Goal: Task Accomplishment & Management: Complete application form

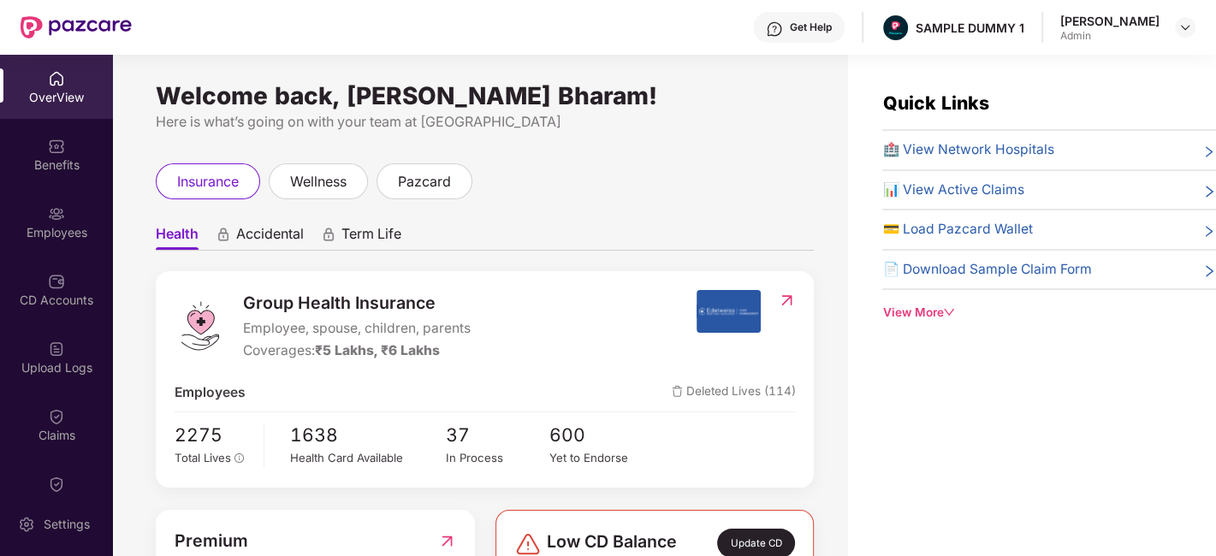
scroll to position [107, 0]
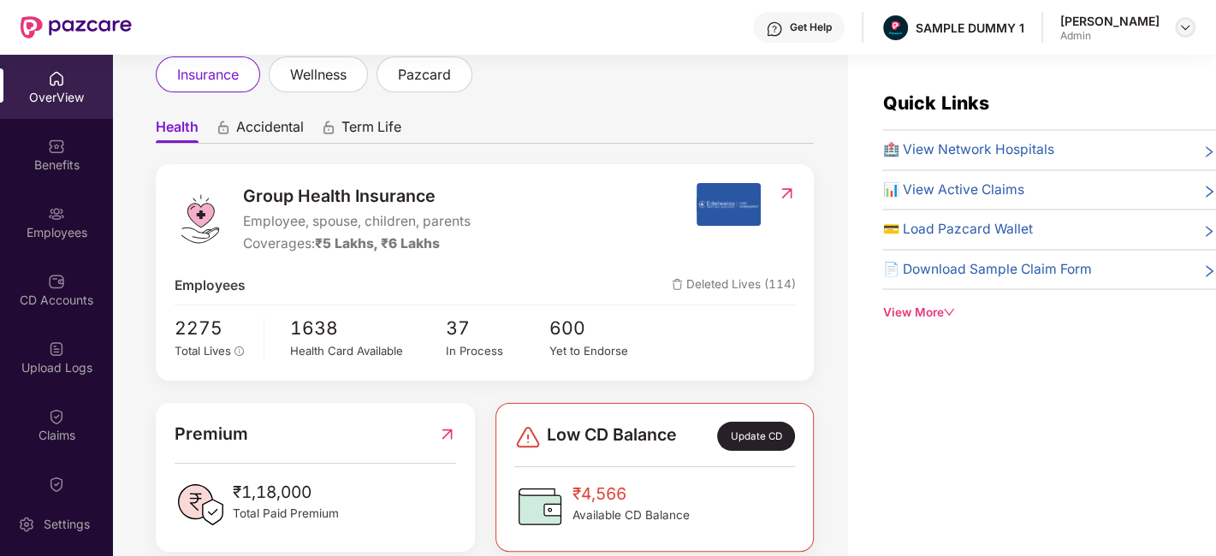
click at [1180, 27] on img at bounding box center [1186, 28] width 14 height 14
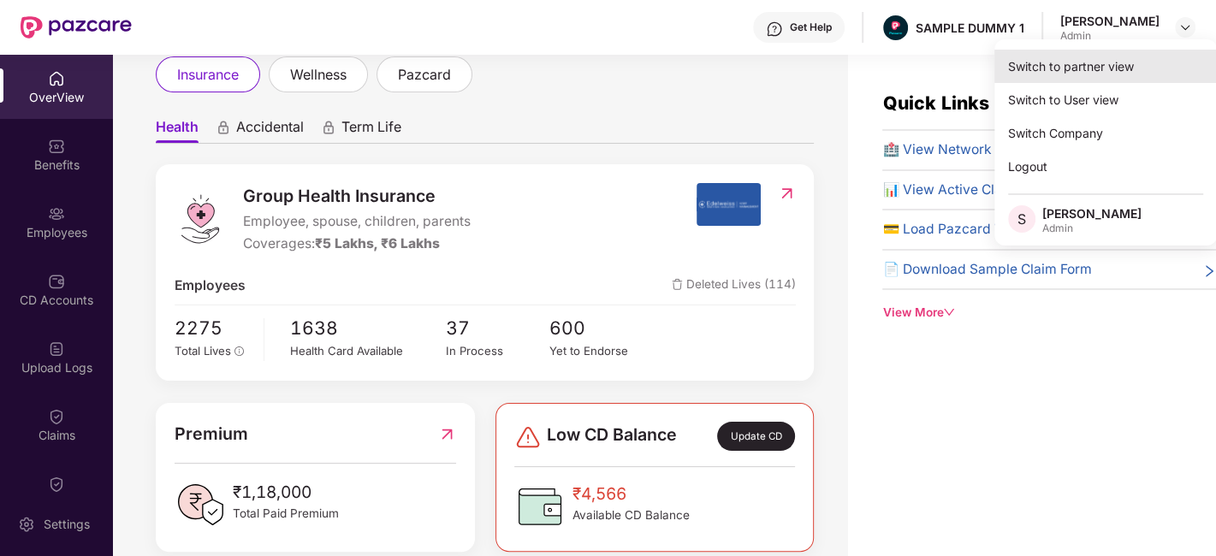
click at [1066, 64] on div "Switch to partner view" at bounding box center [1106, 66] width 223 height 33
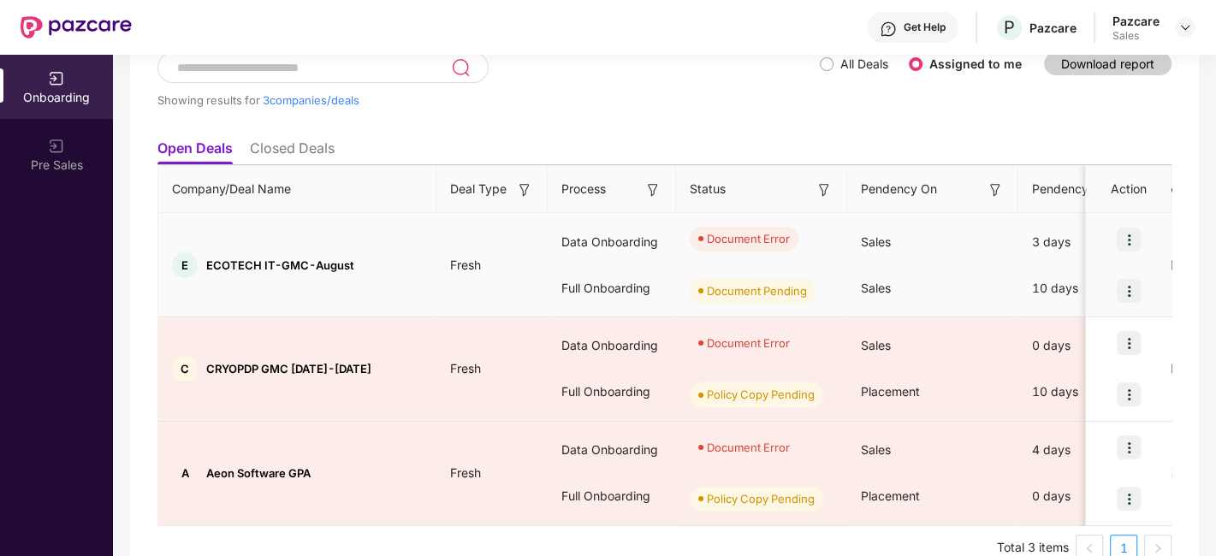
scroll to position [146, 0]
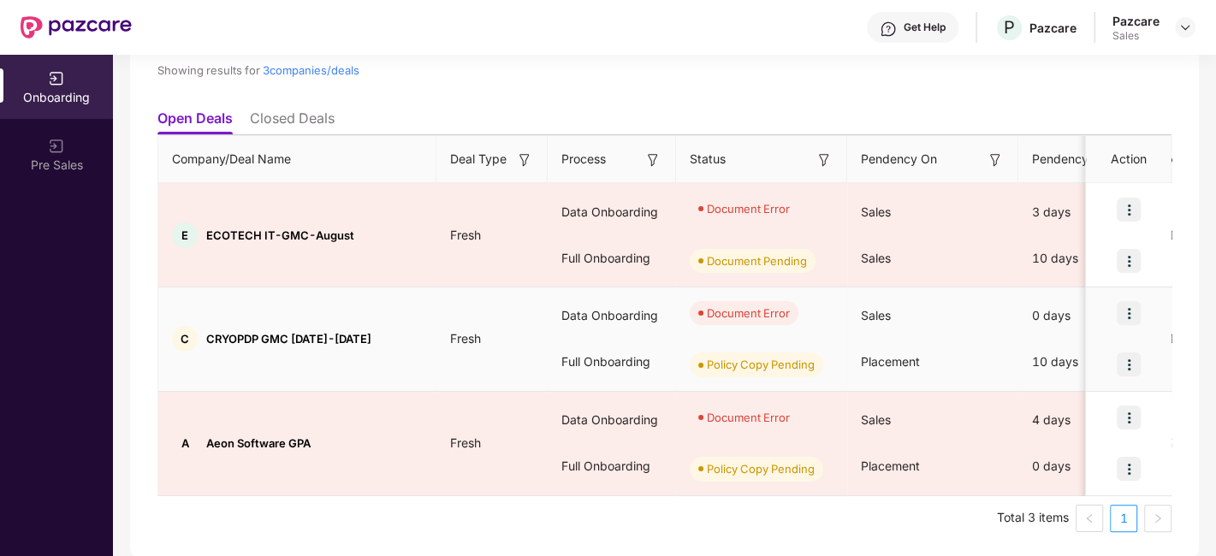
click at [1135, 309] on img at bounding box center [1129, 313] width 24 height 24
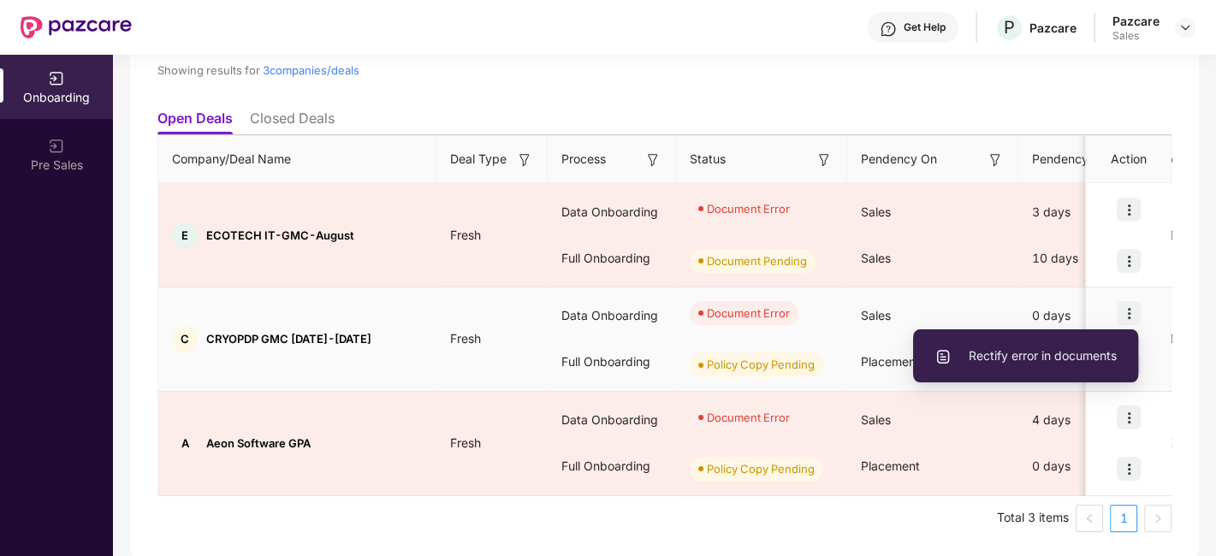
click at [987, 343] on li "Rectify error in documents" at bounding box center [1025, 356] width 225 height 36
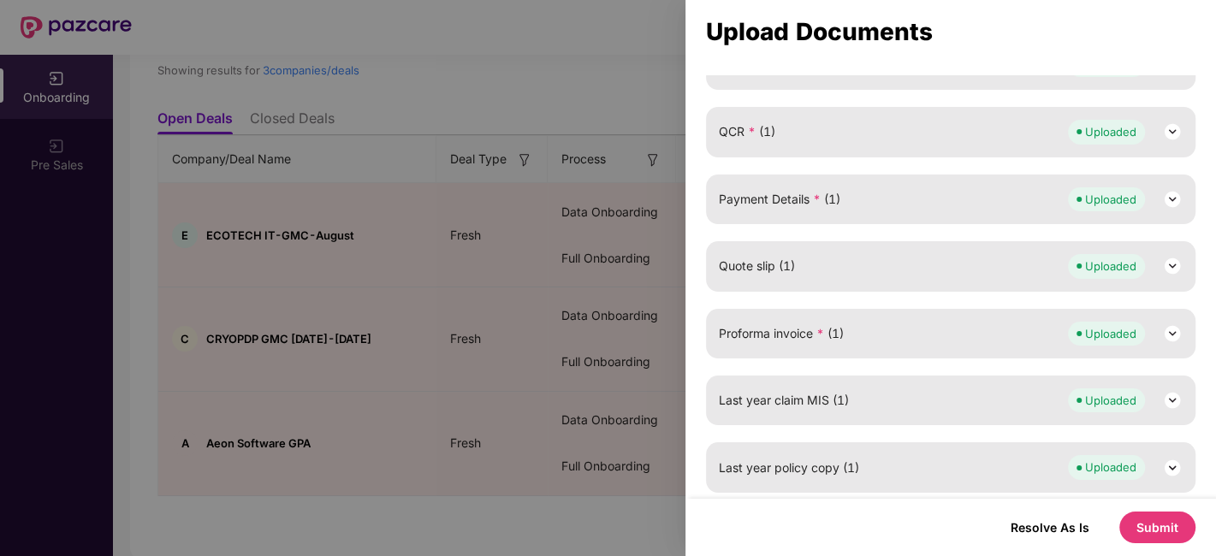
scroll to position [0, 0]
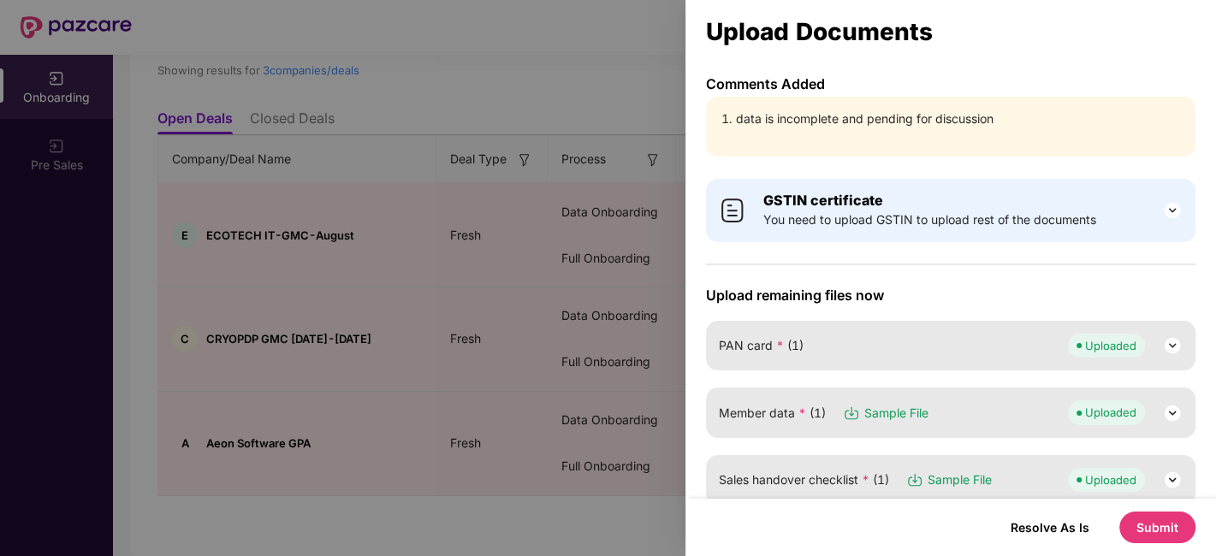
click at [552, 120] on div at bounding box center [608, 278] width 1216 height 556
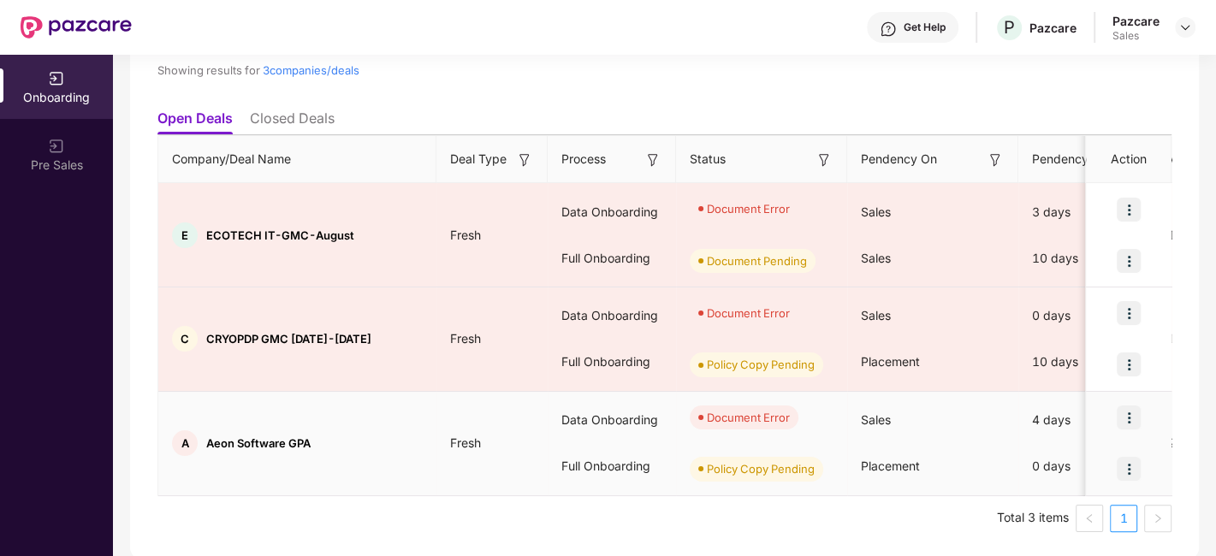
scroll to position [0, 1]
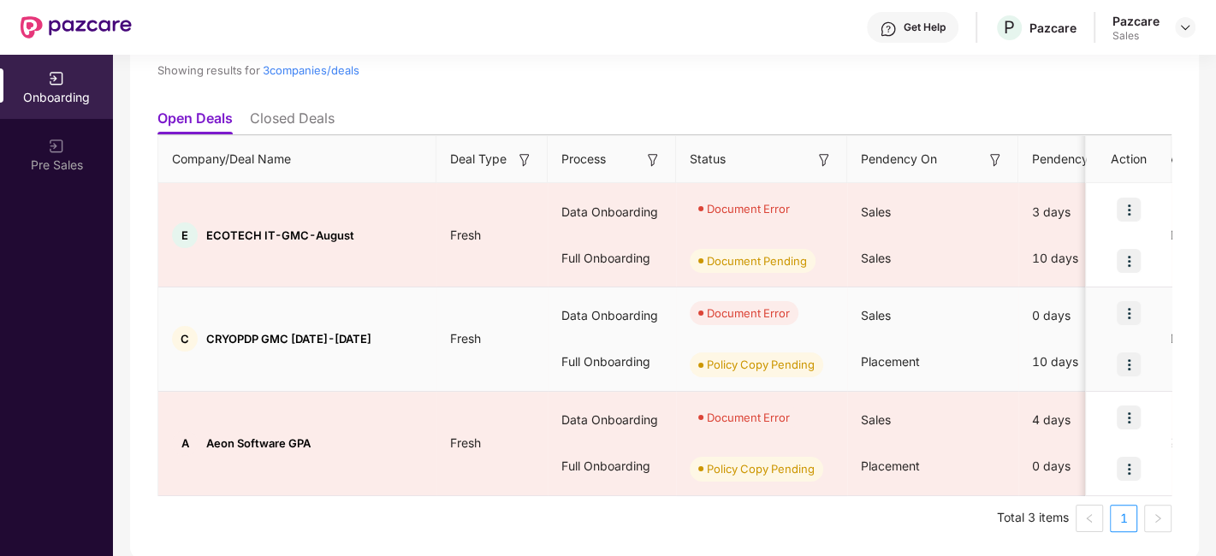
click at [1134, 313] on img at bounding box center [1129, 313] width 24 height 24
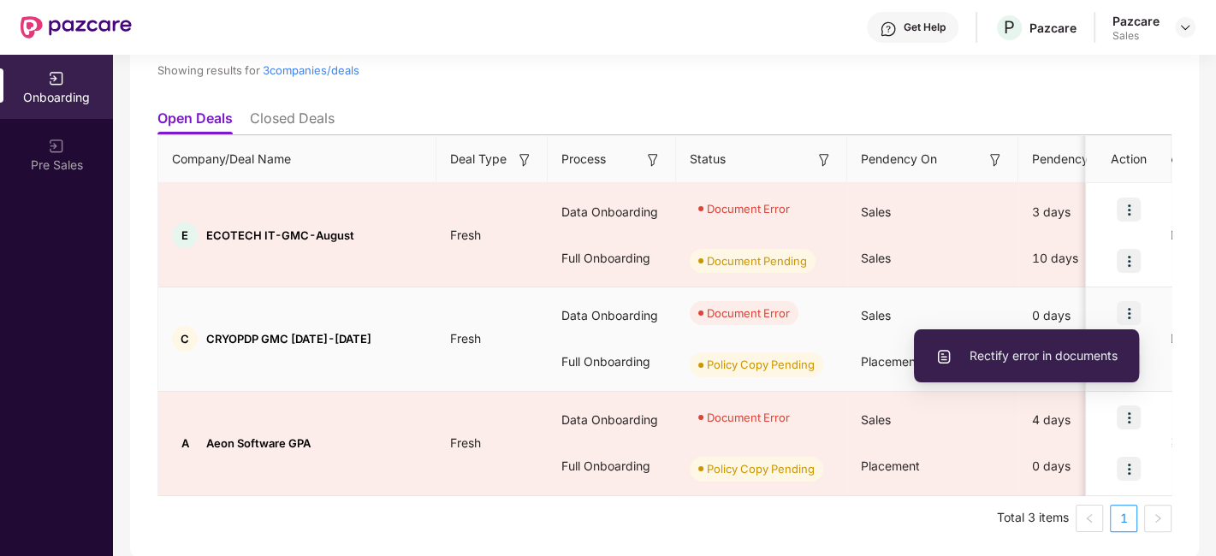
click at [1034, 348] on span "Rectify error in documents" at bounding box center [1027, 356] width 182 height 19
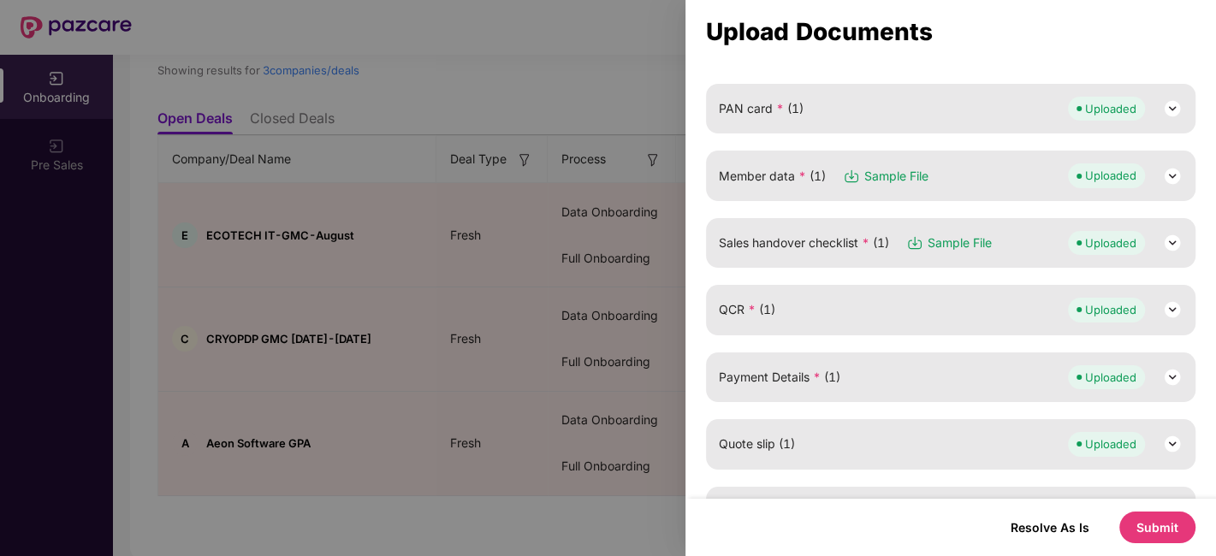
scroll to position [244, 0]
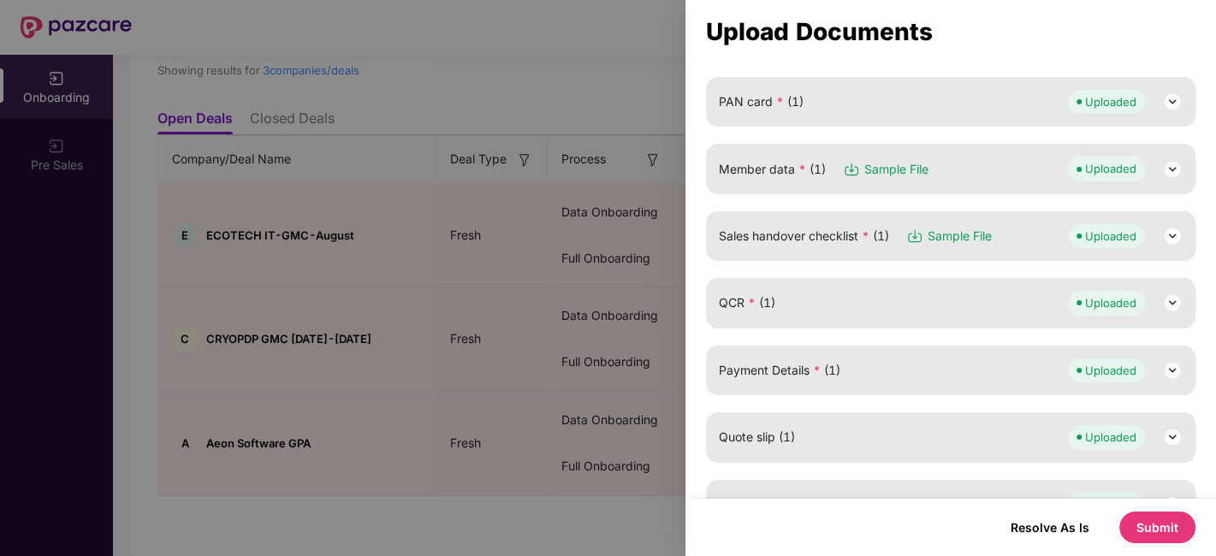
click at [491, 314] on div at bounding box center [608, 278] width 1216 height 556
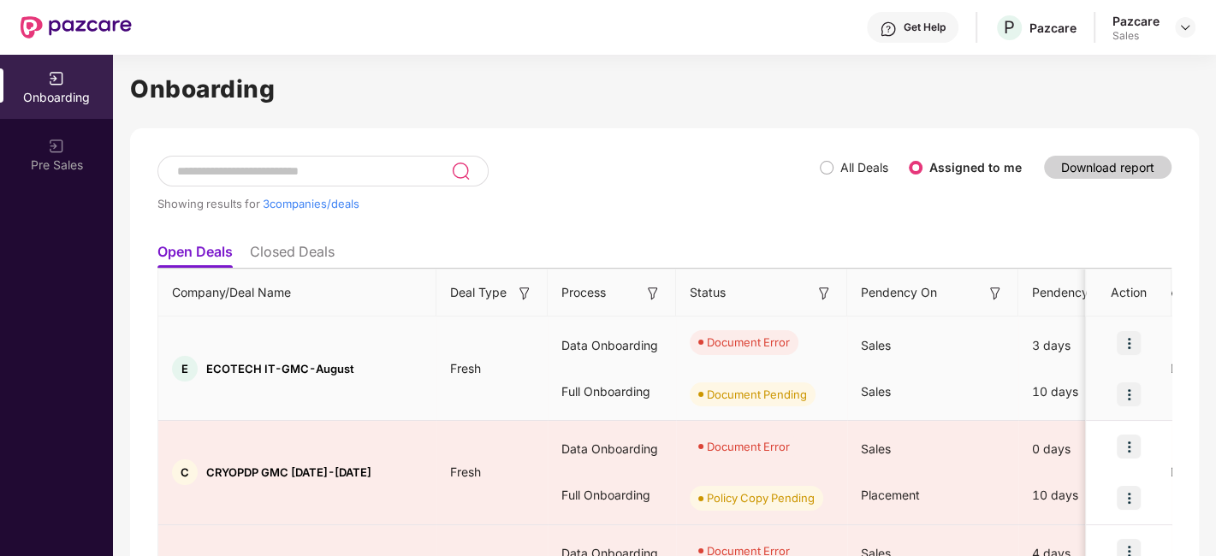
scroll to position [146, 0]
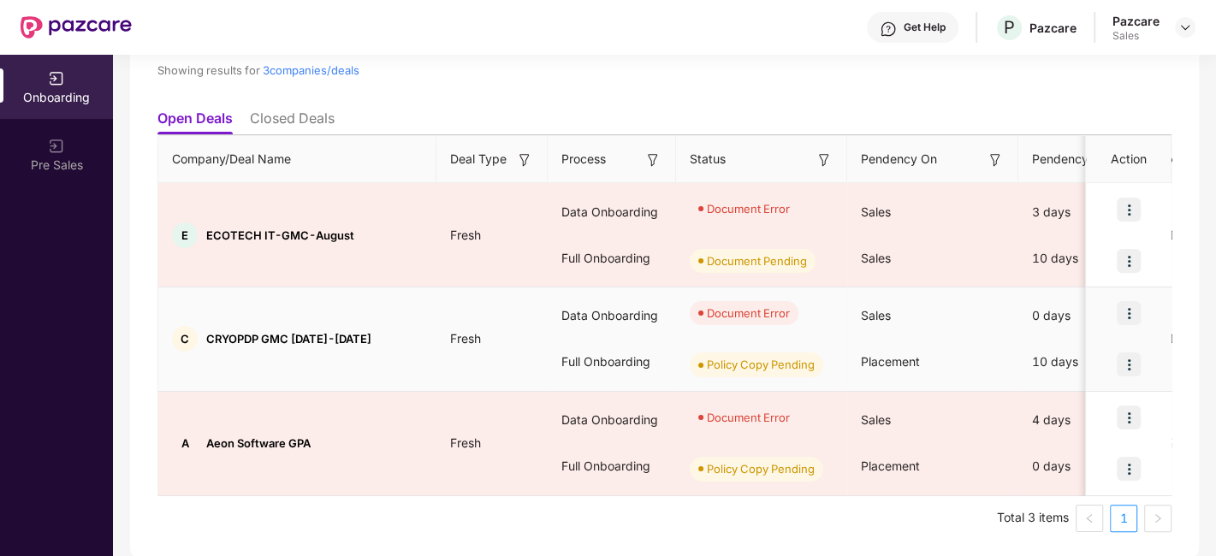
click at [1120, 308] on img at bounding box center [1129, 313] width 24 height 24
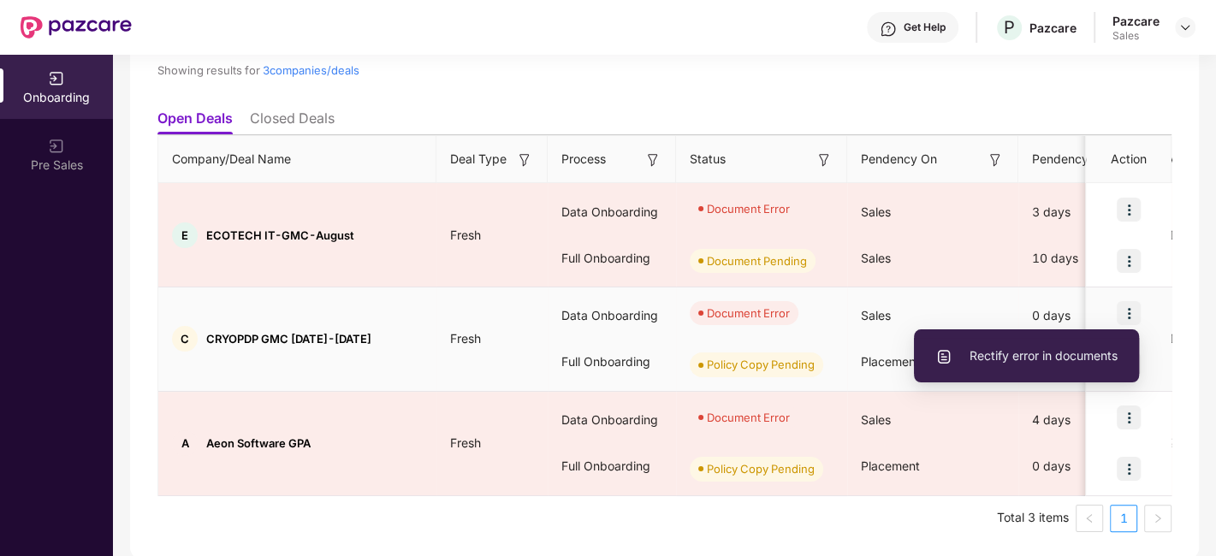
click at [995, 355] on span "Rectify error in documents" at bounding box center [1027, 356] width 182 height 19
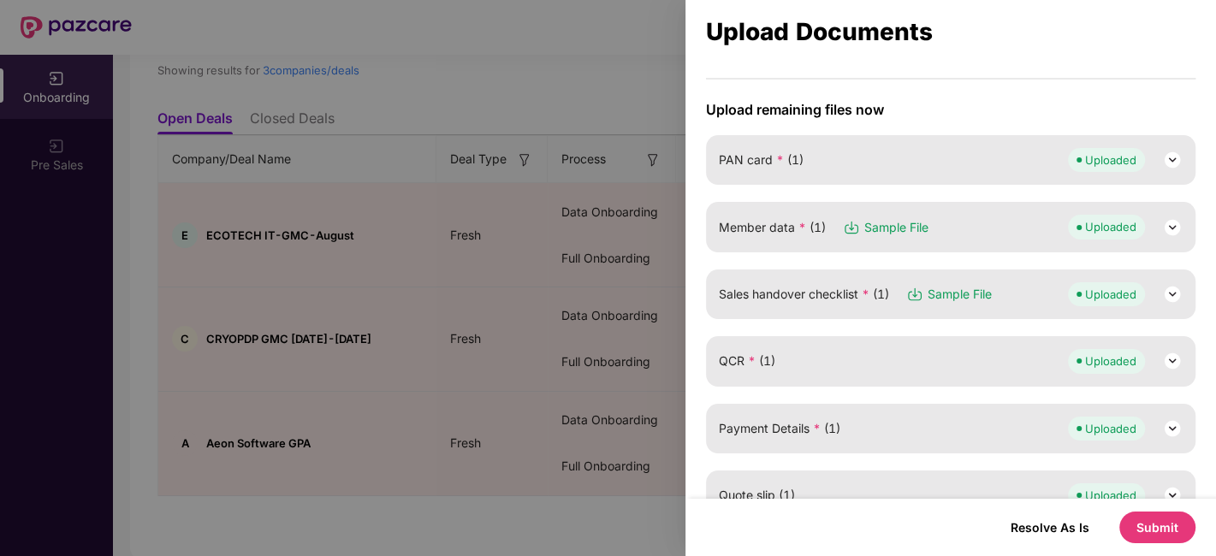
scroll to position [123, 0]
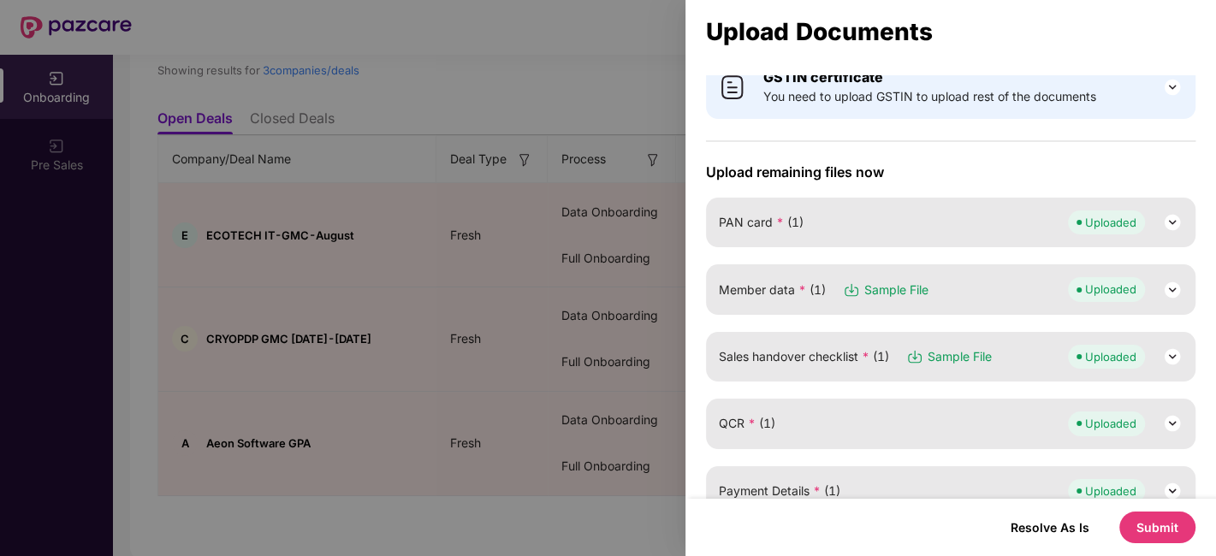
click at [1179, 289] on img at bounding box center [1172, 290] width 21 height 21
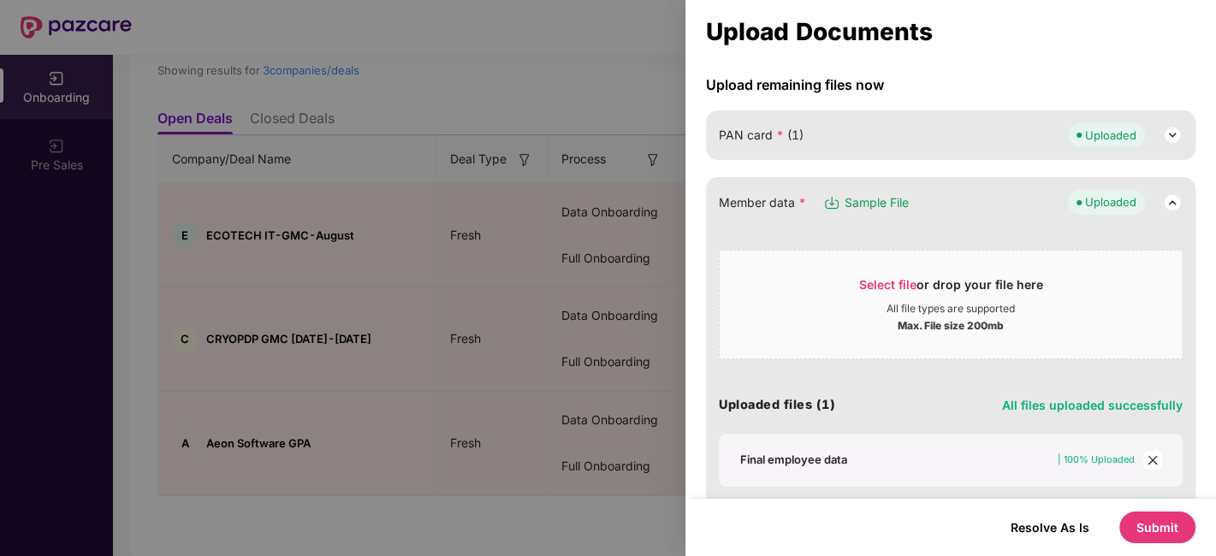
scroll to position [212, 0]
click at [1152, 453] on icon "close" at bounding box center [1153, 459] width 12 height 12
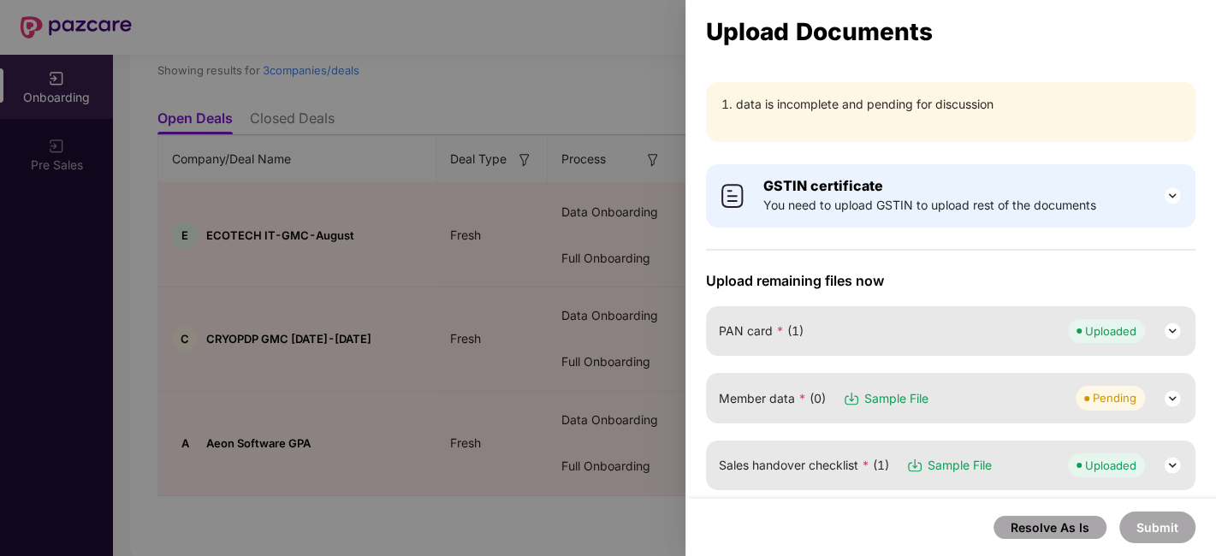
scroll to position [156, 0]
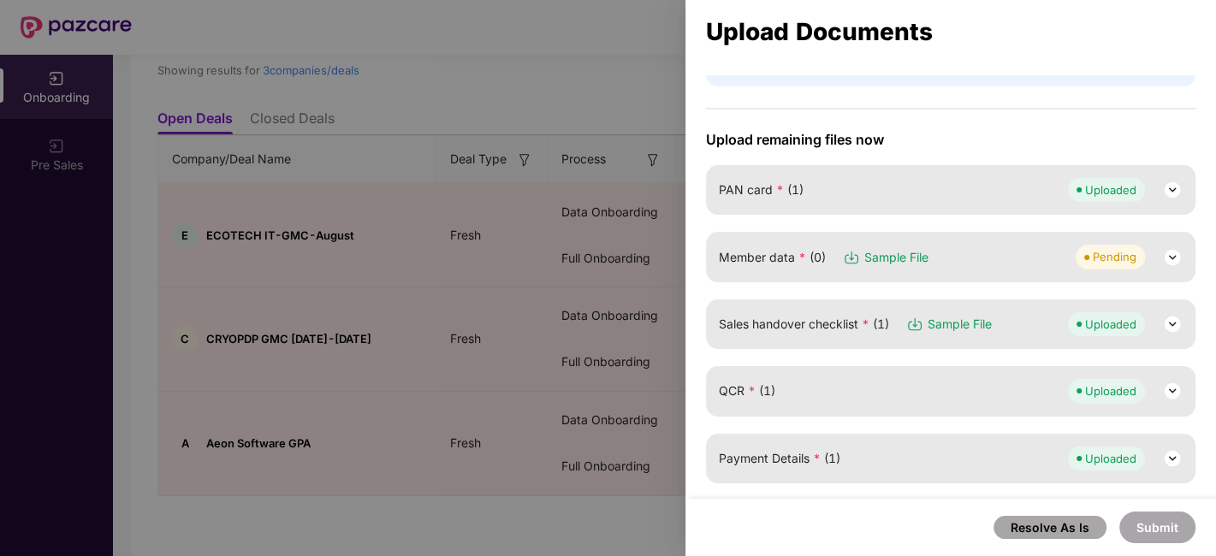
click at [1171, 262] on img at bounding box center [1172, 257] width 21 height 21
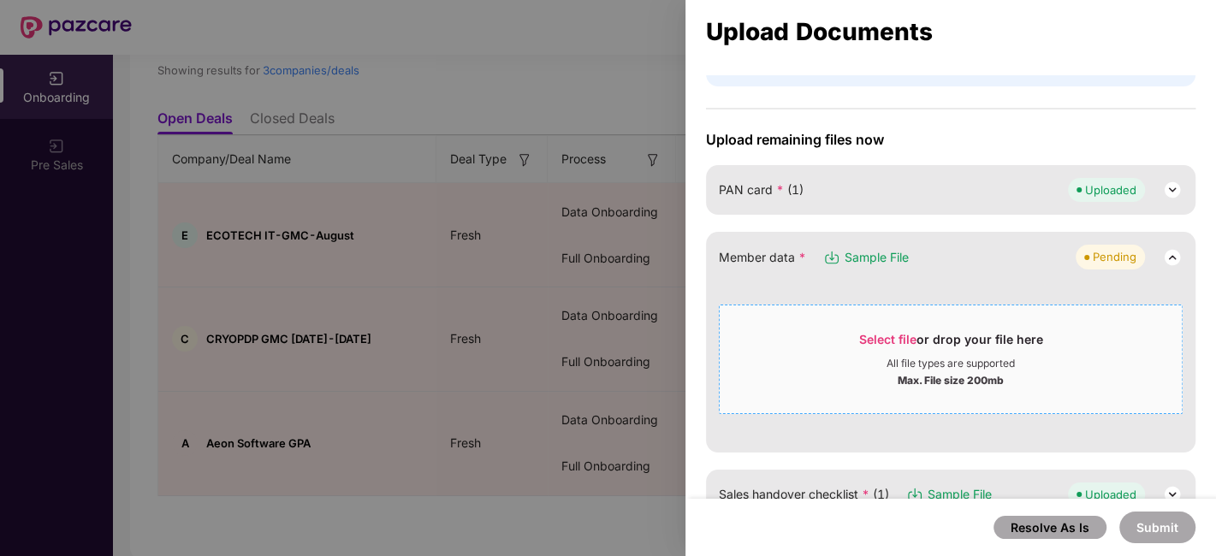
click at [885, 324] on span "Select file or drop your file here All file types are supported Max. File size …" at bounding box center [951, 359] width 462 height 82
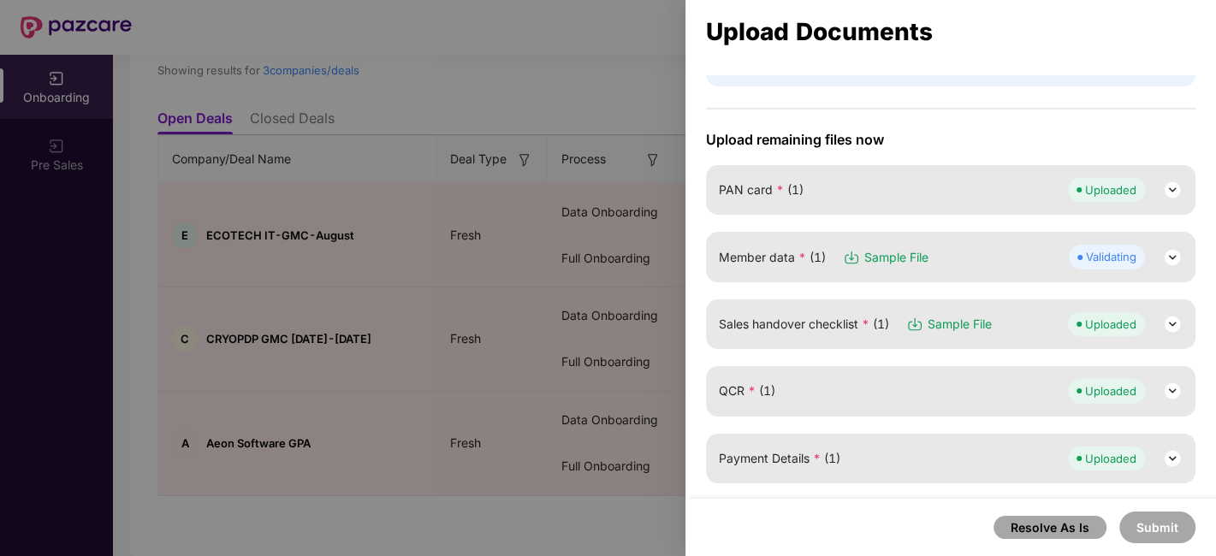
scroll to position [186, 0]
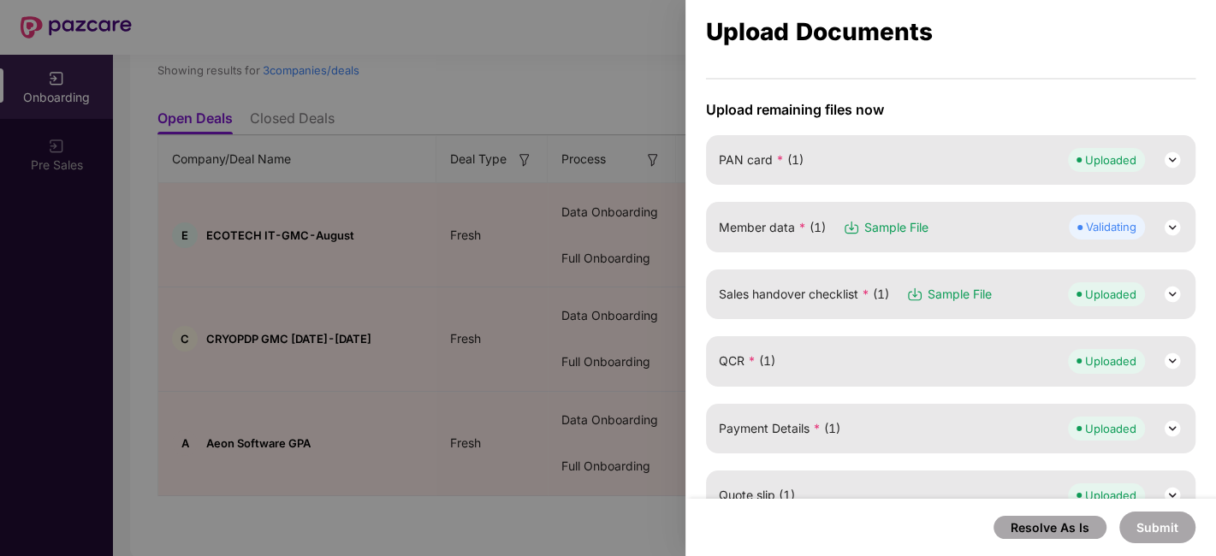
click at [1174, 218] on img at bounding box center [1172, 227] width 21 height 21
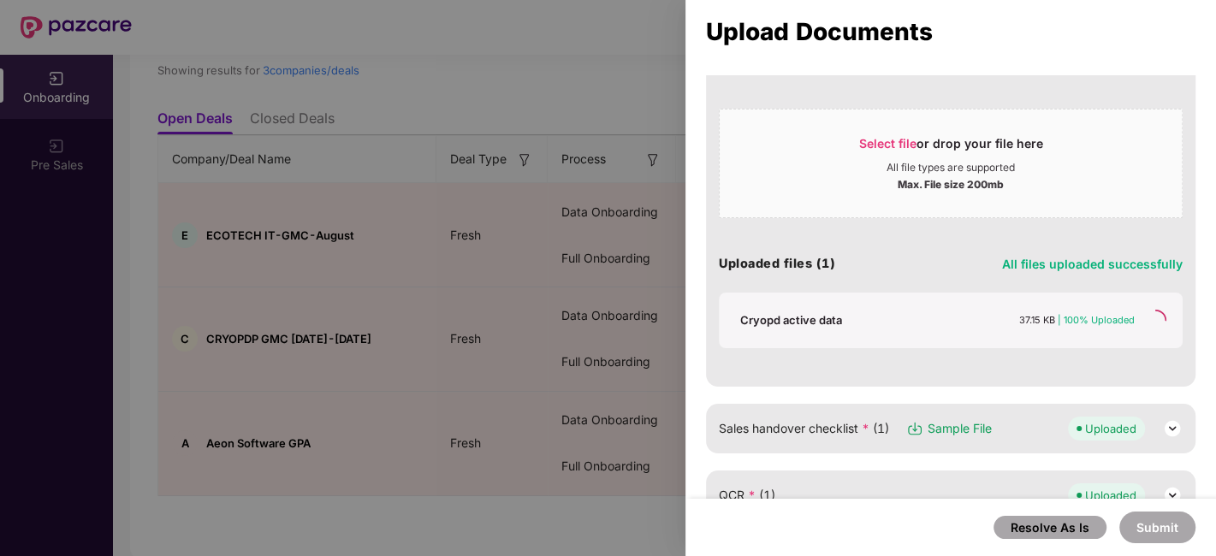
scroll to position [354, 0]
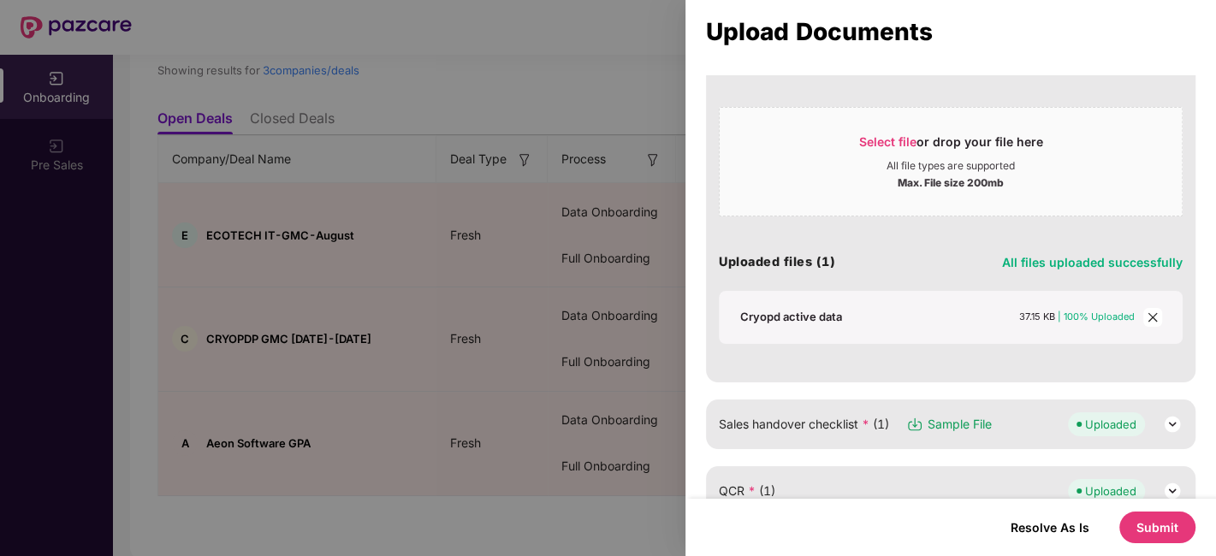
click at [1168, 523] on button "Submit" at bounding box center [1158, 528] width 76 height 32
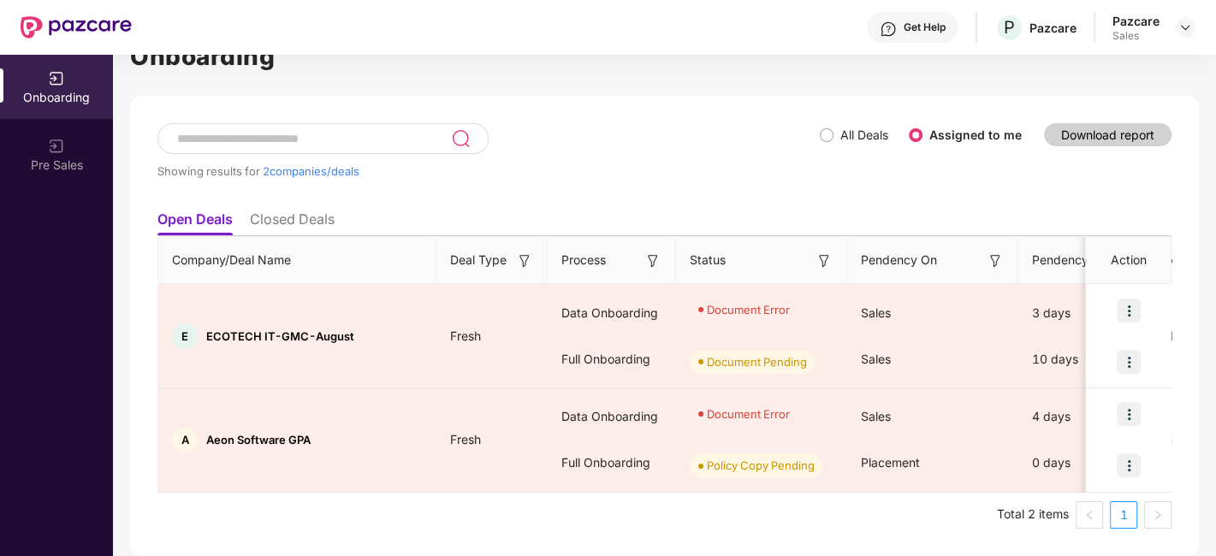
scroll to position [41, 0]
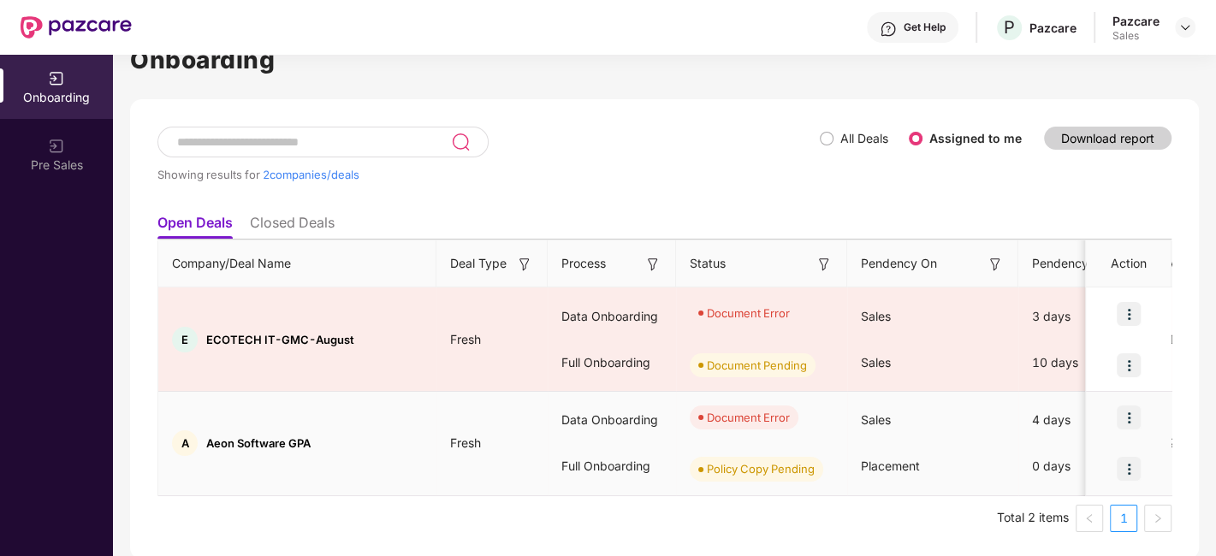
click at [1118, 413] on img at bounding box center [1129, 418] width 24 height 24
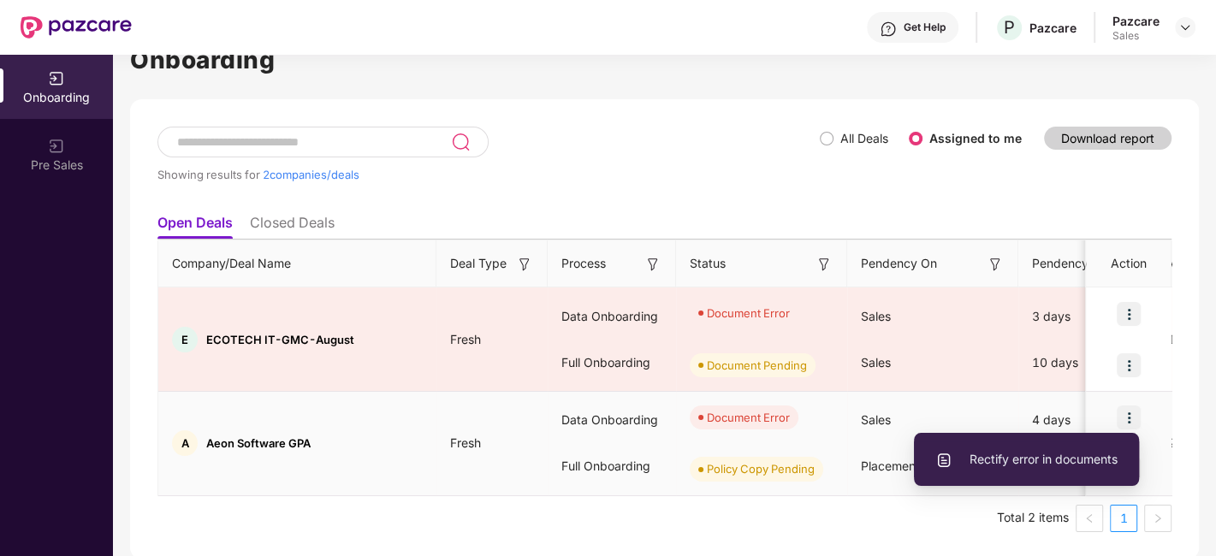
click at [1013, 455] on span "Rectify error in documents" at bounding box center [1027, 459] width 182 height 19
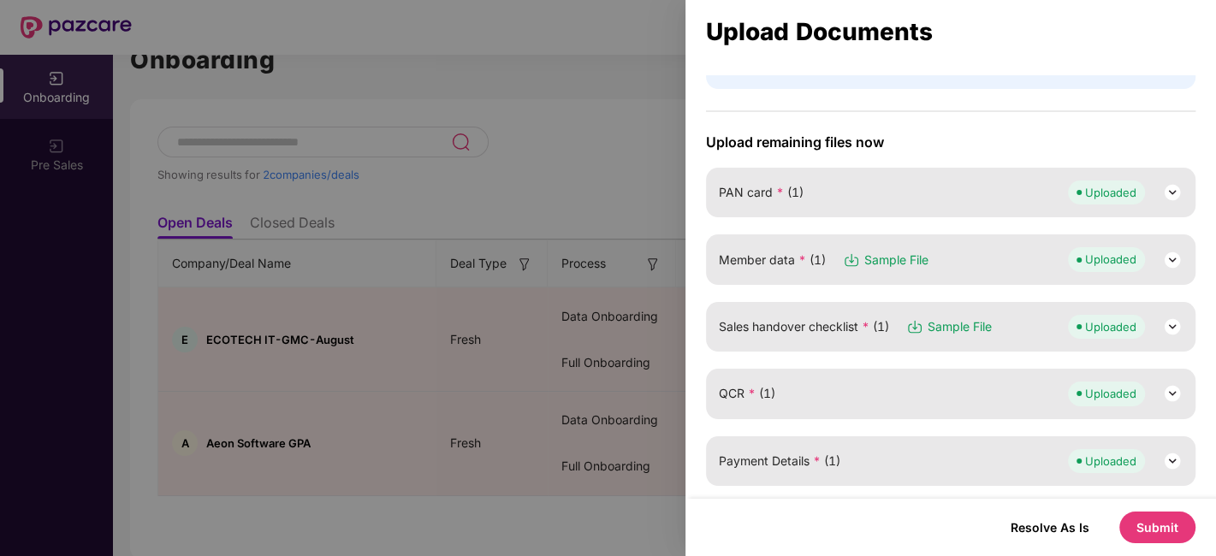
scroll to position [154, 0]
click at [1174, 253] on img at bounding box center [1172, 259] width 21 height 21
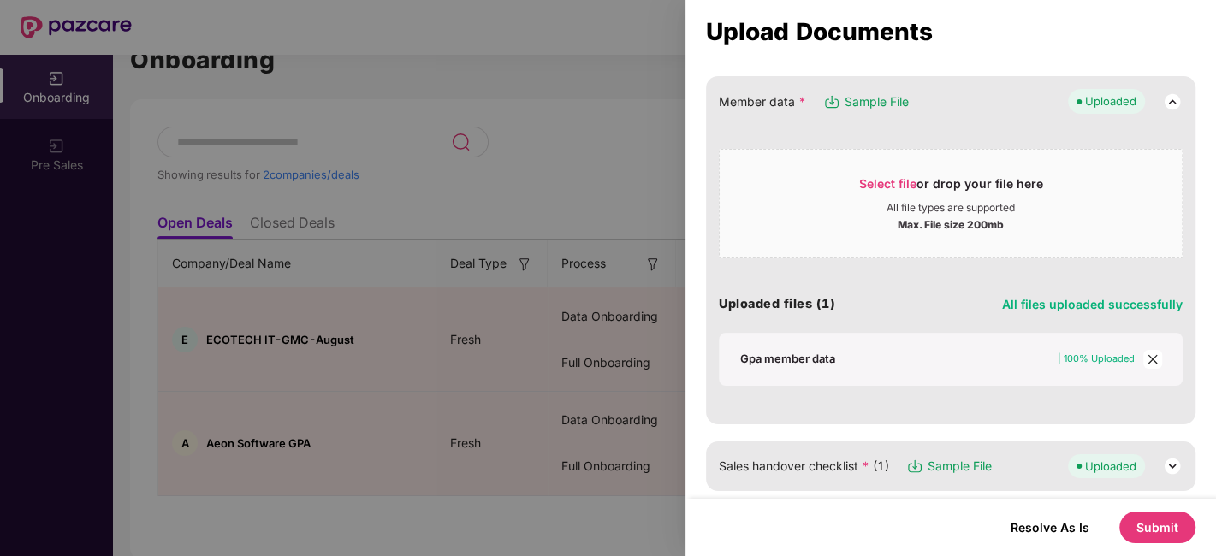
scroll to position [311, 0]
click at [900, 177] on span "Select file" at bounding box center [887, 184] width 57 height 15
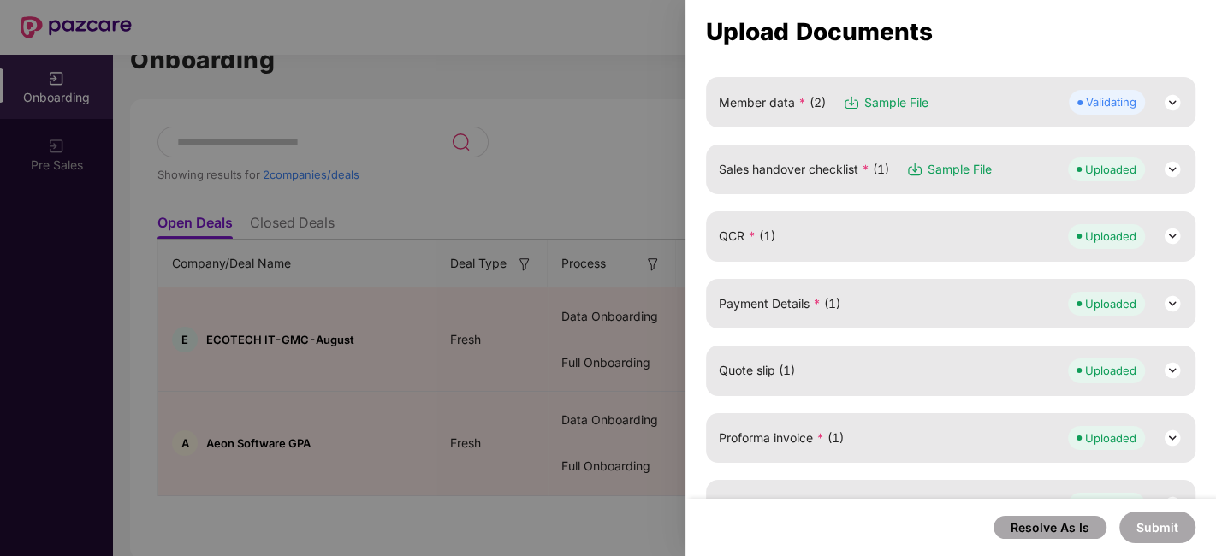
scroll to position [170, 0]
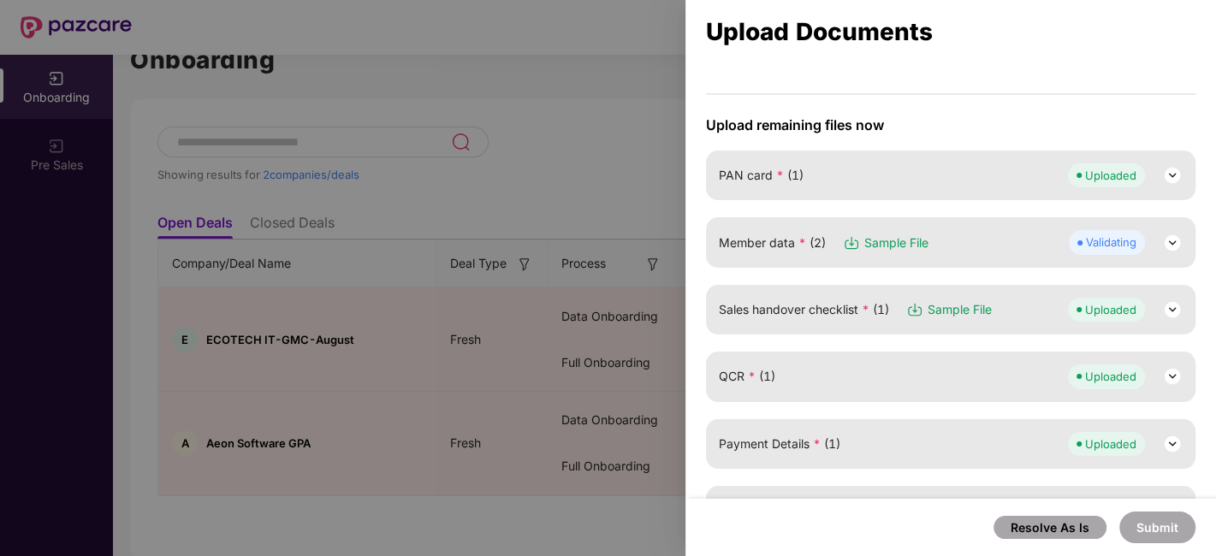
click at [1169, 241] on img at bounding box center [1172, 243] width 21 height 21
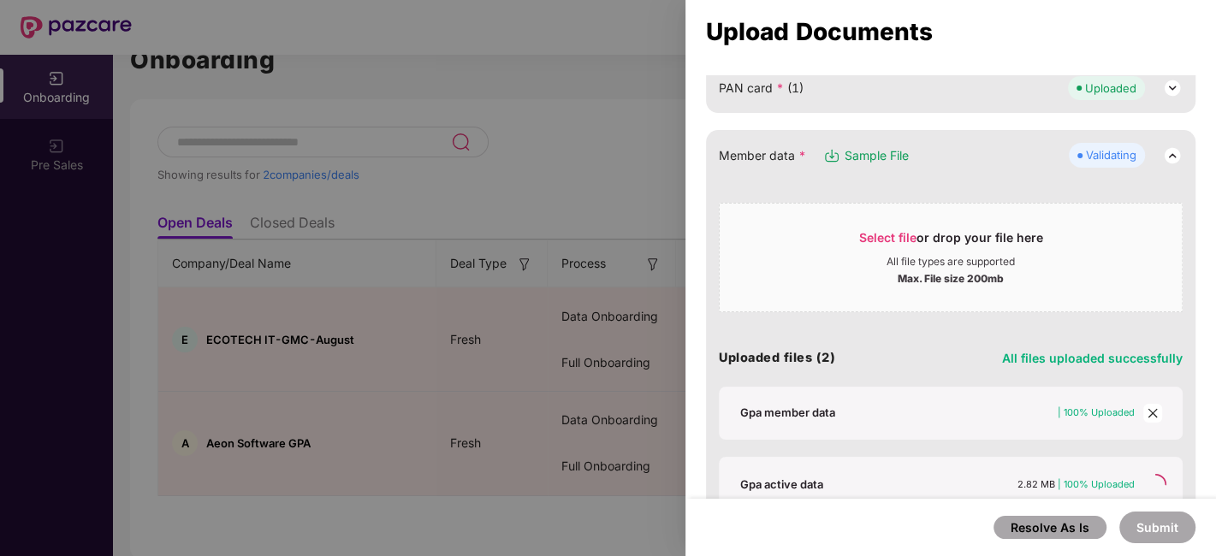
scroll to position [258, 0]
click at [1148, 411] on icon "close" at bounding box center [1152, 412] width 9 height 9
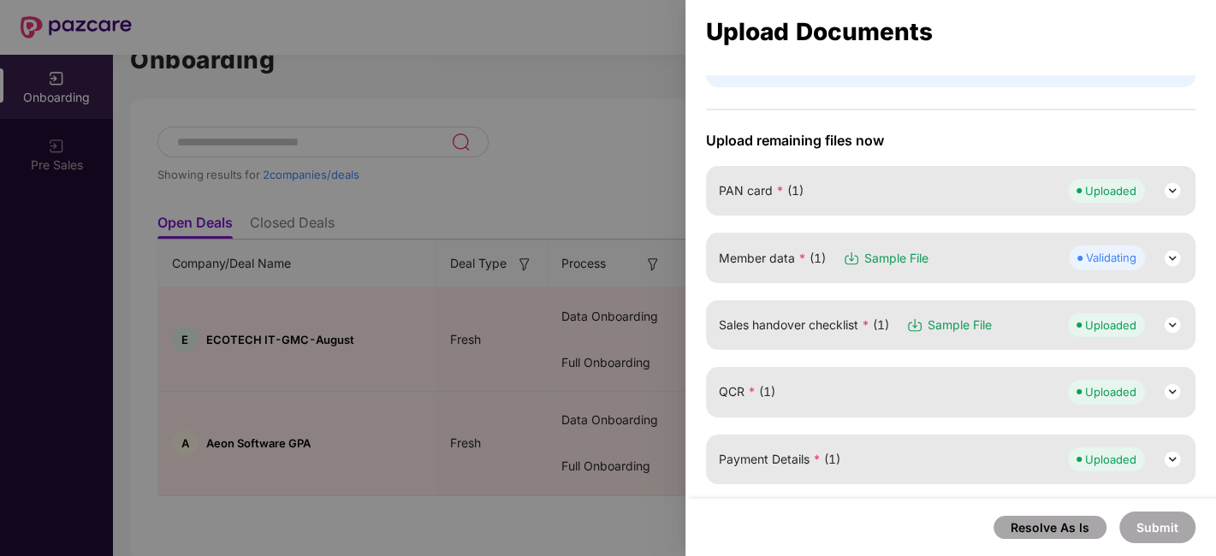
scroll to position [158, 0]
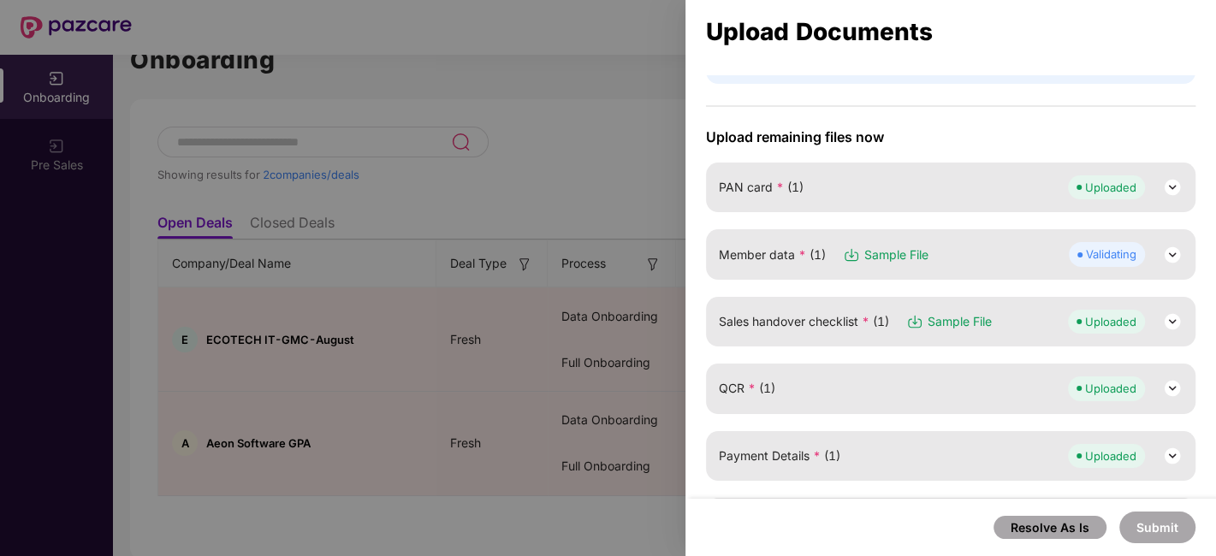
click at [1168, 245] on img at bounding box center [1172, 255] width 21 height 21
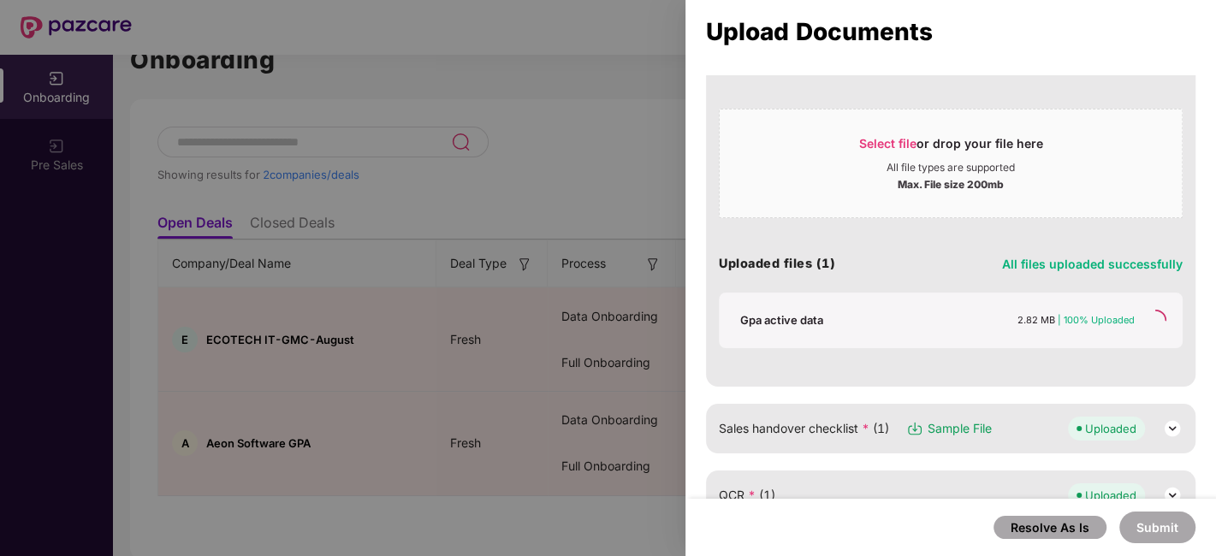
scroll to position [347, 0]
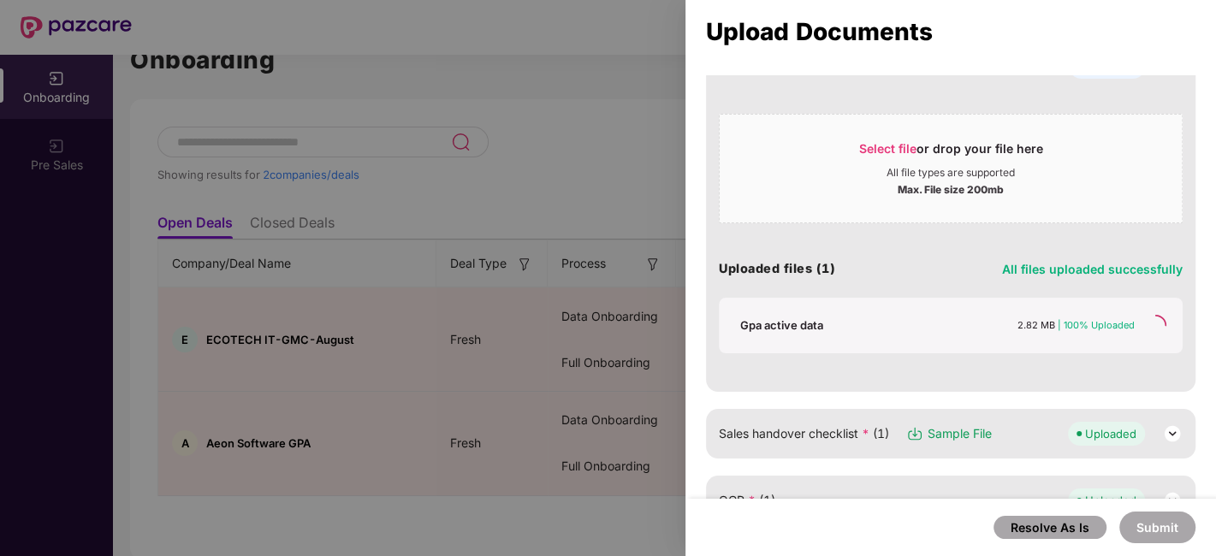
click at [579, 210] on div at bounding box center [608, 278] width 1216 height 556
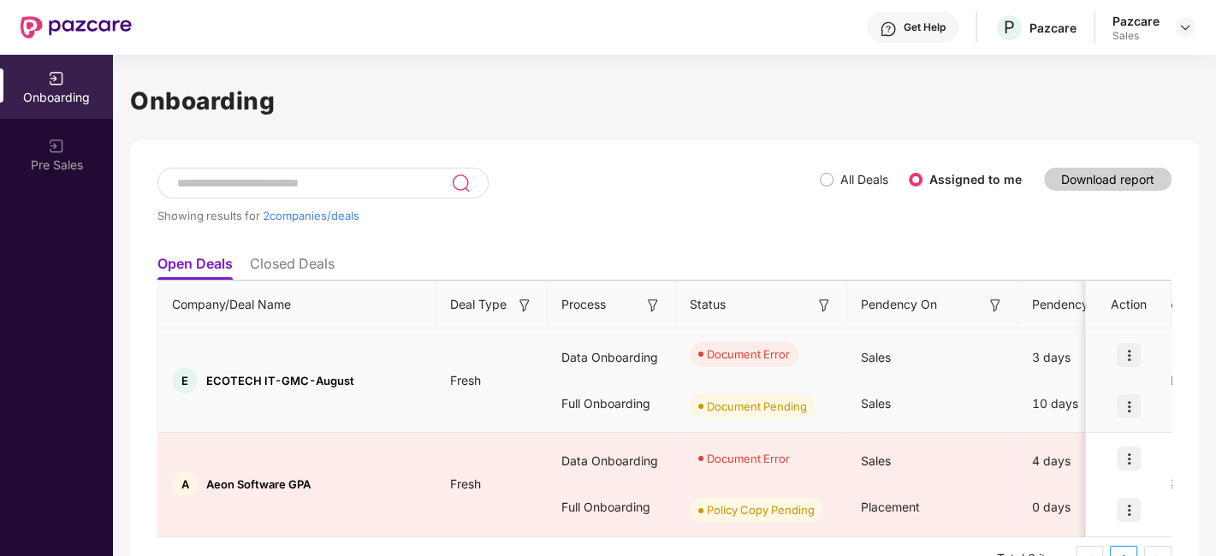
scroll to position [41, 0]
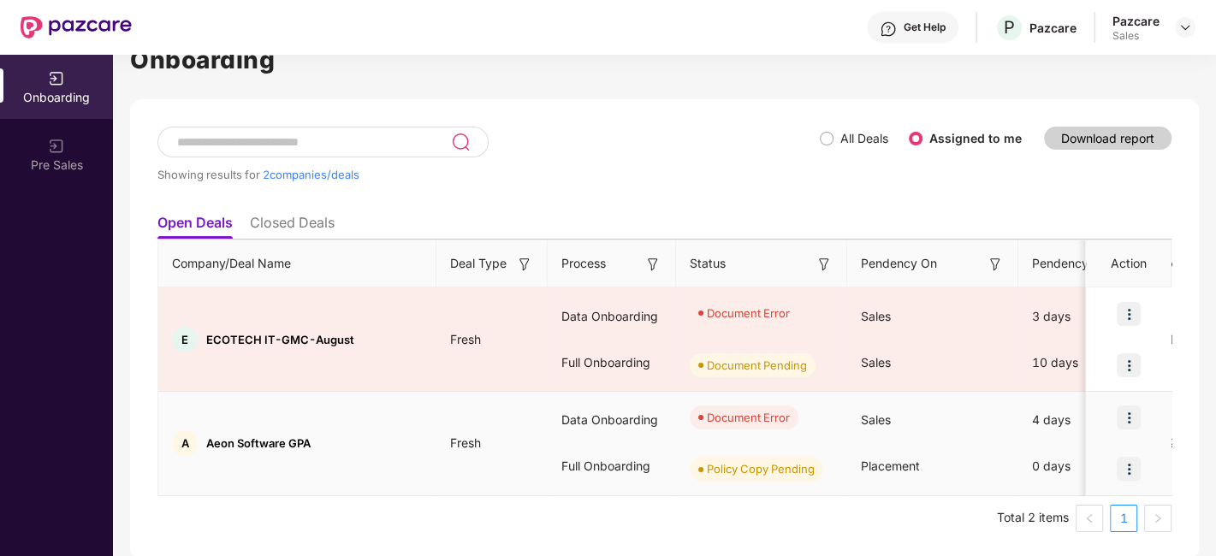
click at [1125, 410] on img at bounding box center [1129, 418] width 24 height 24
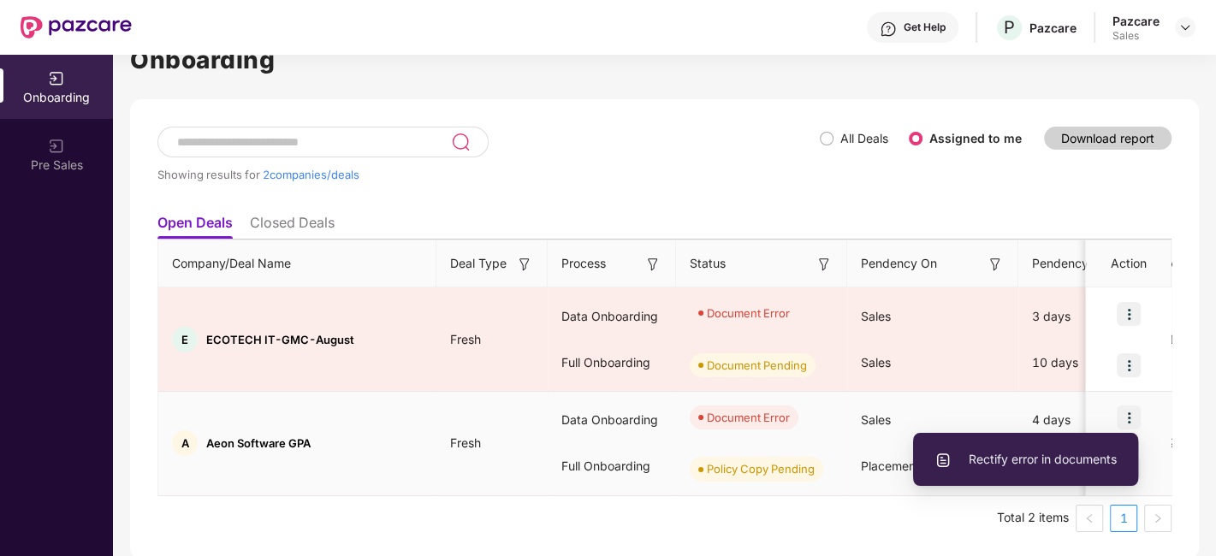
click at [985, 457] on span "Rectify error in documents" at bounding box center [1026, 459] width 182 height 19
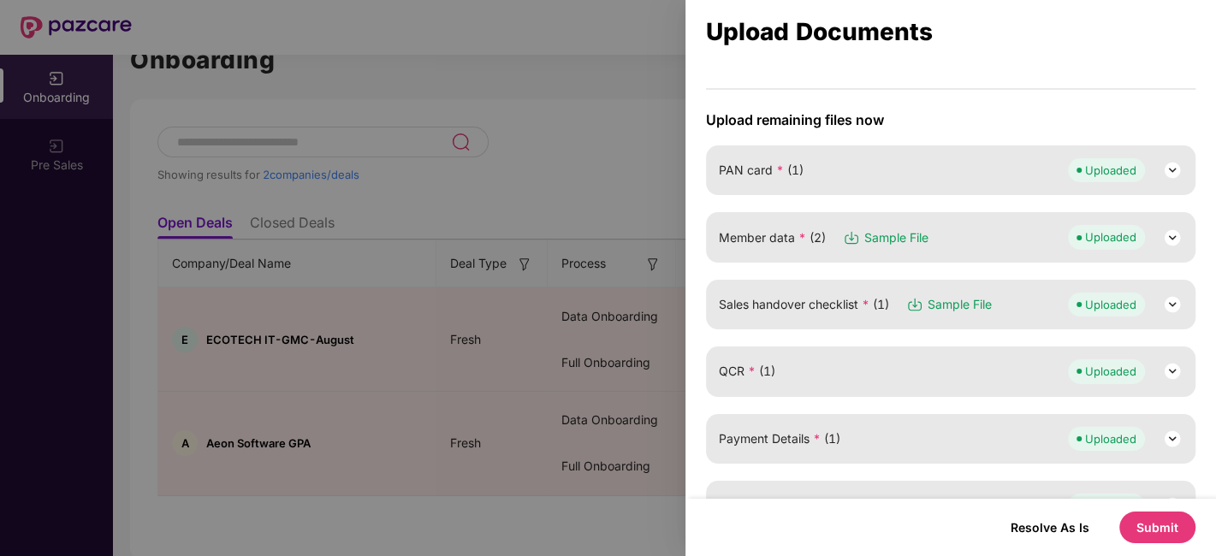
scroll to position [184, 0]
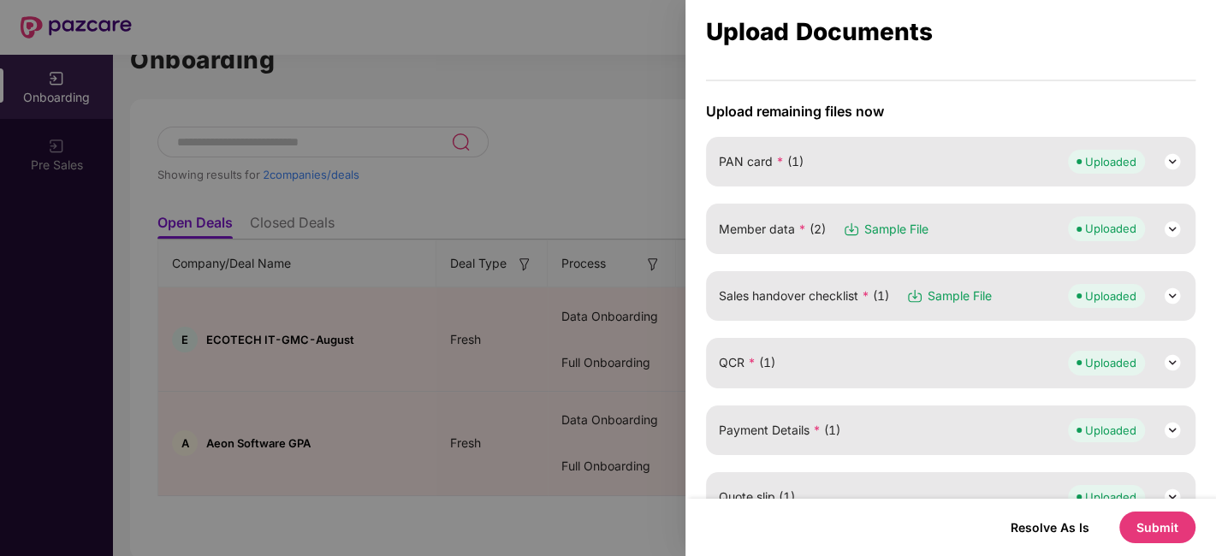
click at [1165, 223] on img at bounding box center [1172, 229] width 21 height 21
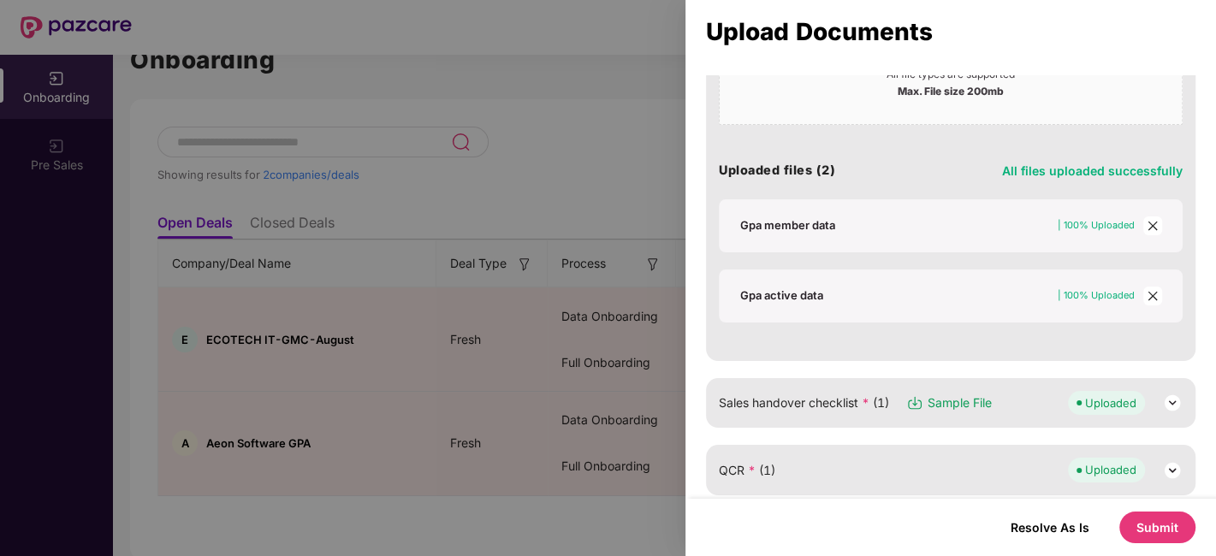
scroll to position [416, 0]
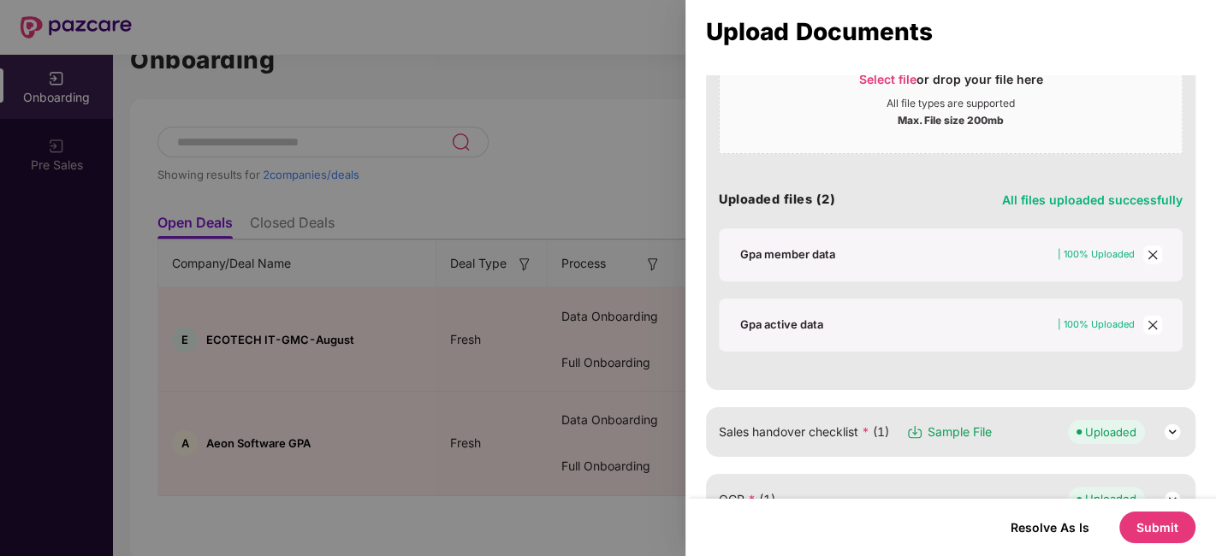
click at [1151, 252] on icon "close" at bounding box center [1153, 255] width 12 height 12
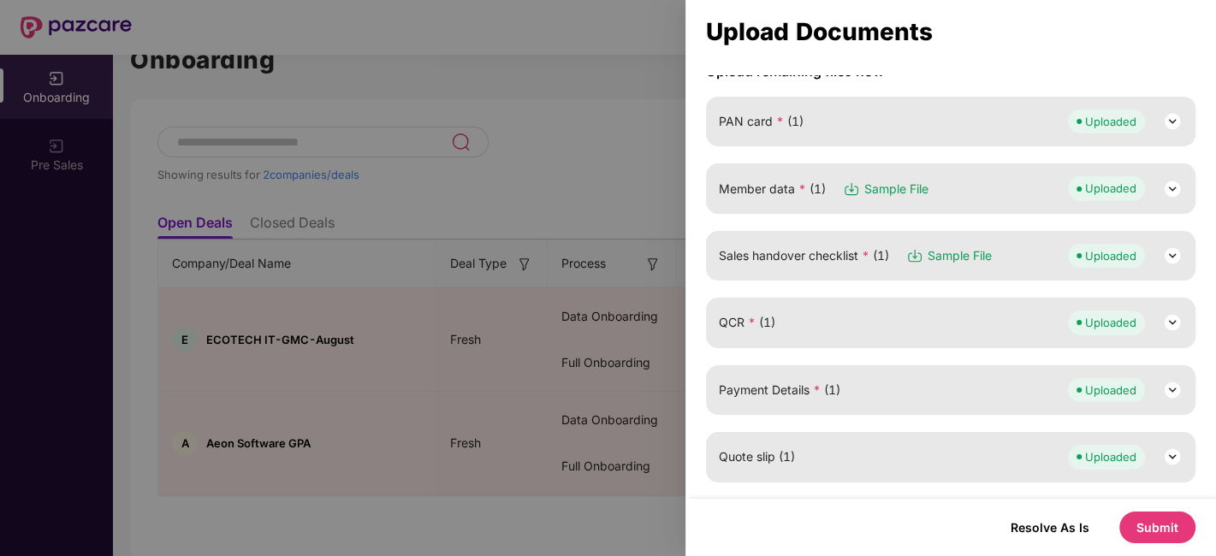
scroll to position [83, 0]
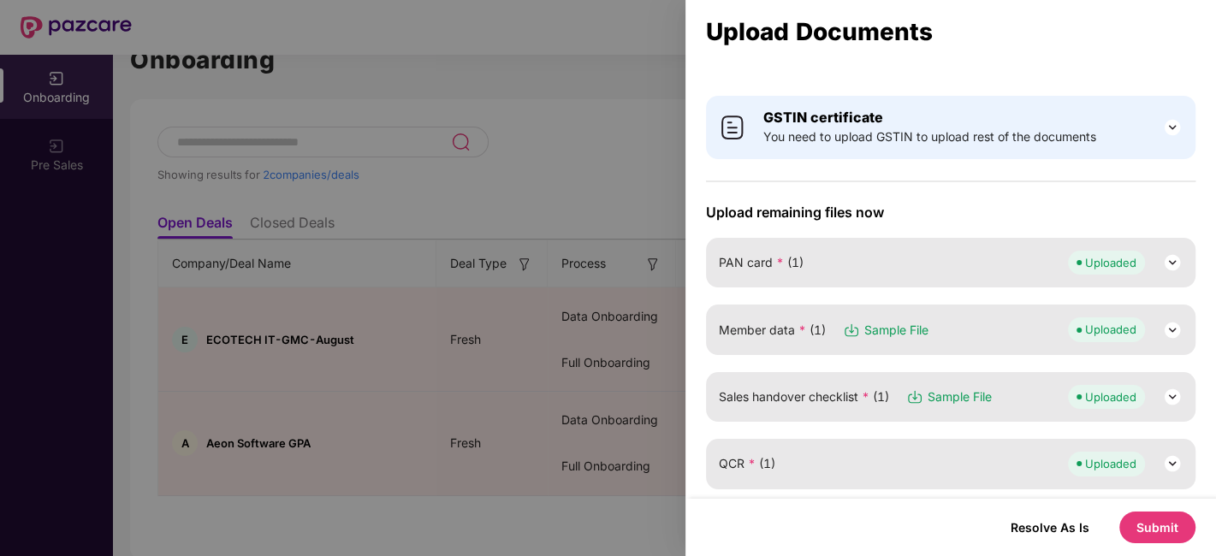
click at [1166, 321] on img at bounding box center [1172, 330] width 21 height 21
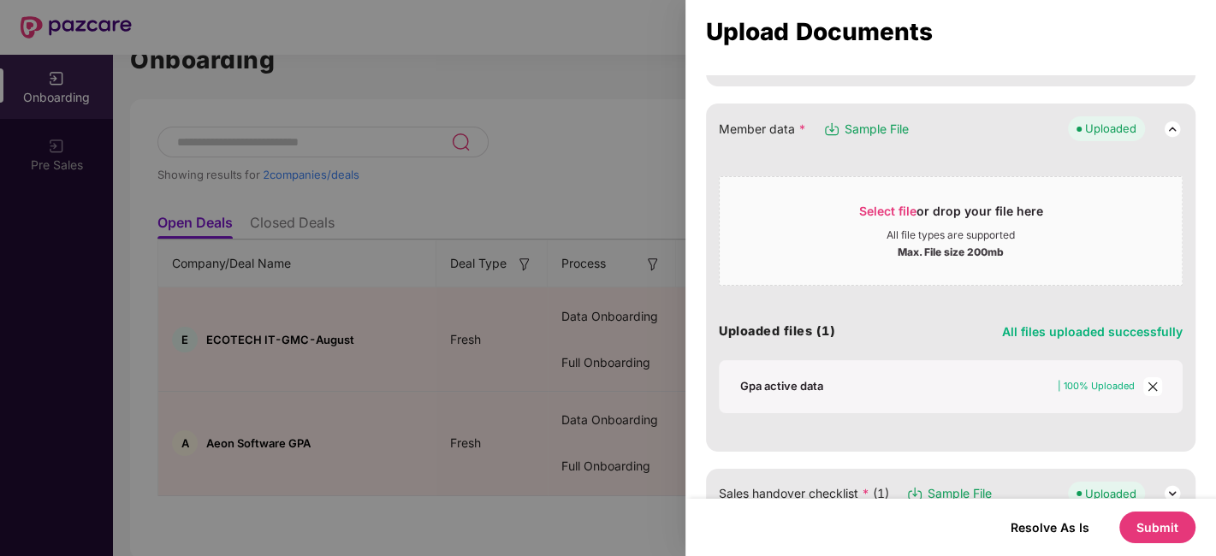
scroll to position [286, 0]
click at [776, 383] on div "Gpa active data" at bounding box center [781, 384] width 83 height 15
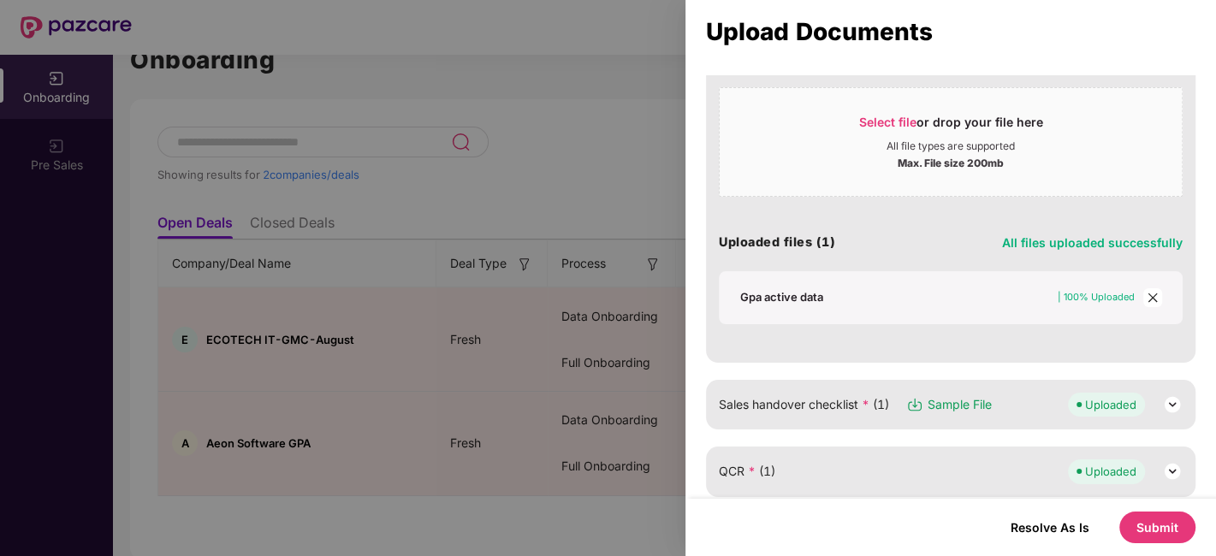
scroll to position [713, 0]
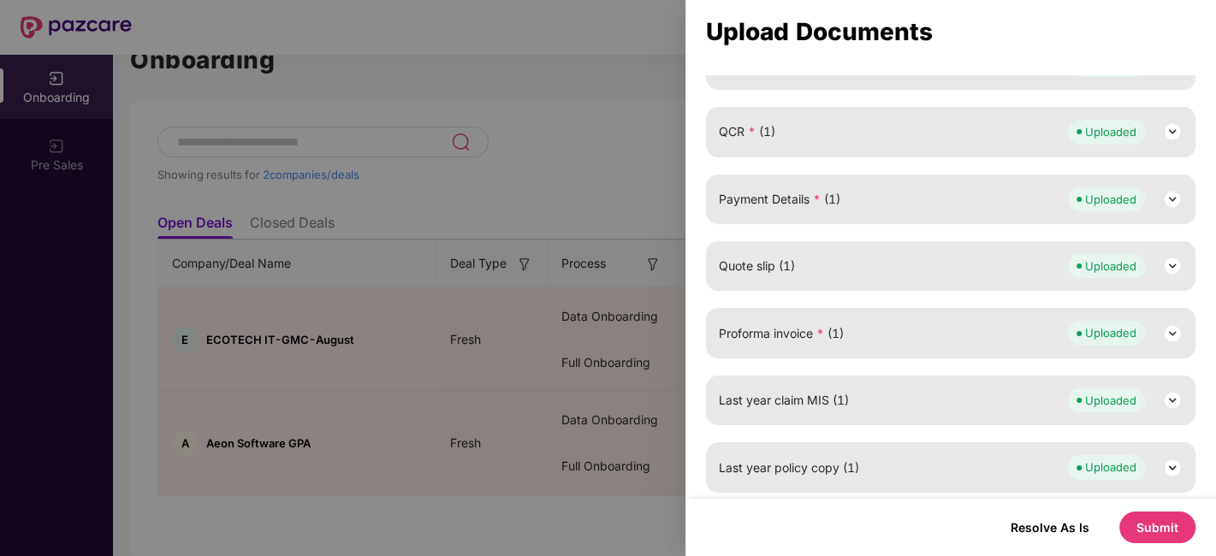
click at [1151, 526] on button "Submit" at bounding box center [1158, 528] width 76 height 32
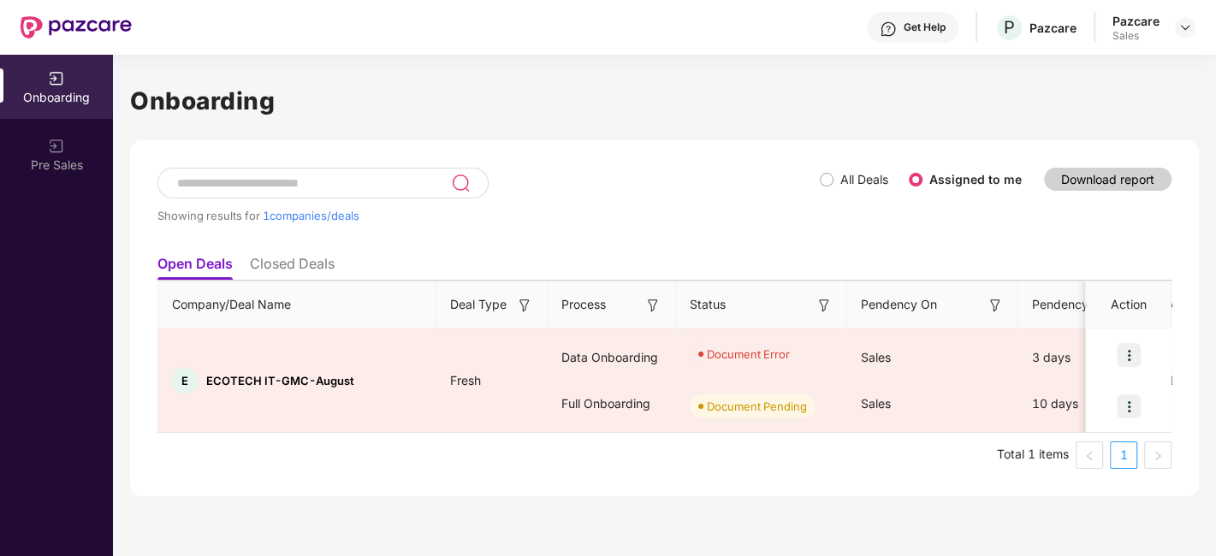
scroll to position [0, 0]
